Goal: Find specific page/section: Find specific page/section

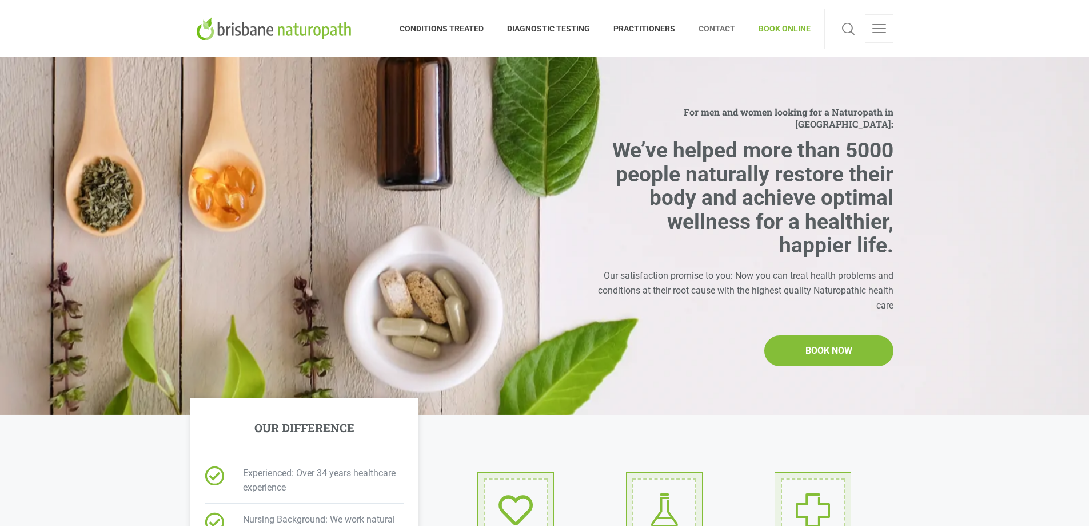
click at [707, 26] on span "CONTACT" at bounding box center [717, 28] width 60 height 18
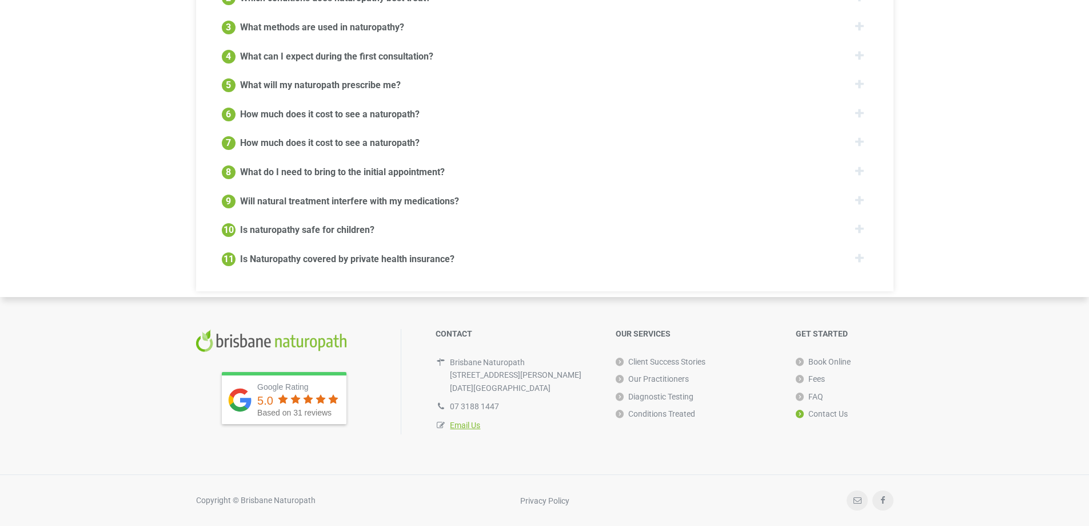
scroll to position [991, 0]
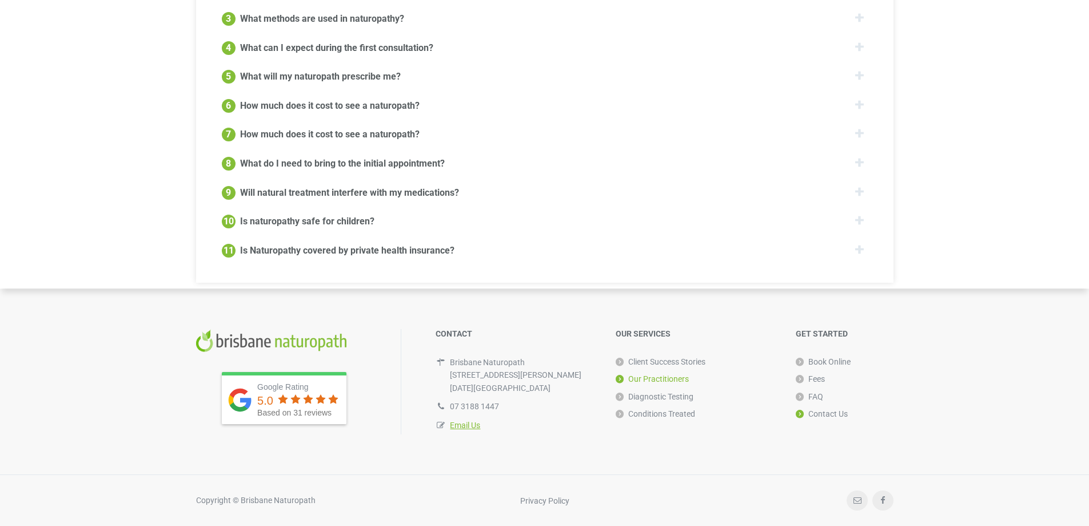
click at [671, 377] on link "Our Practitioners" at bounding box center [652, 378] width 73 height 17
